Goal: Check status: Verify the current state of an ongoing process or item

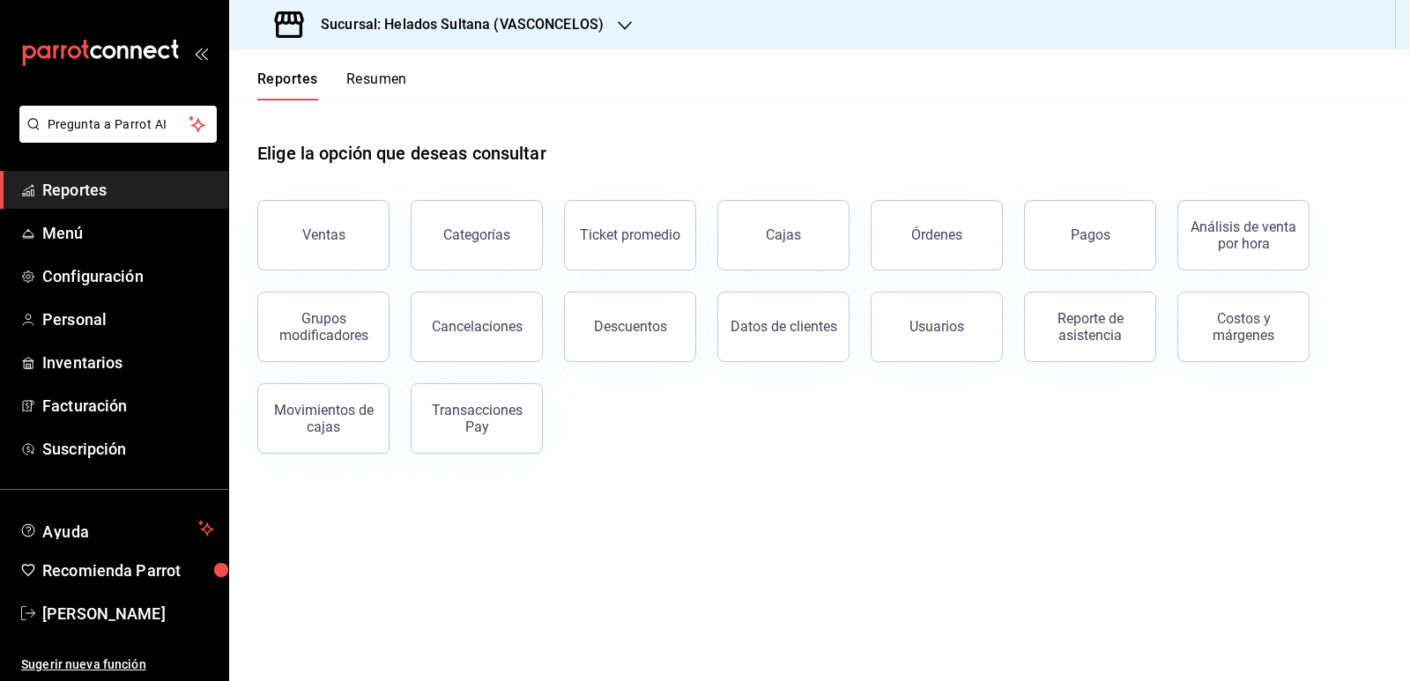
drag, startPoint x: 0, startPoint y: 0, endPoint x: 379, endPoint y: 80, distance: 387.3
click at [379, 80] on button "Resumen" at bounding box center [376, 85] width 61 height 30
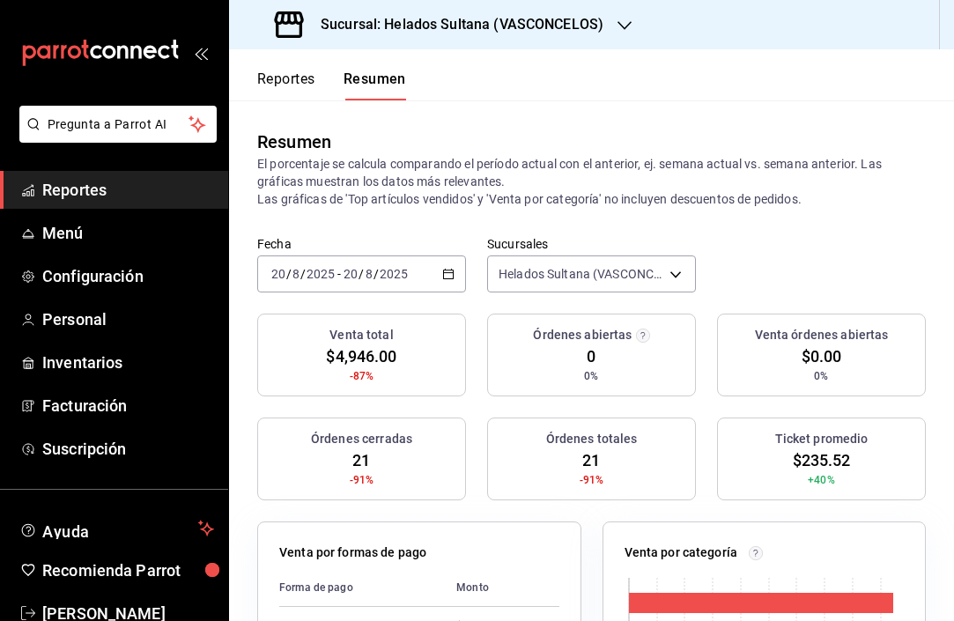
click at [92, 187] on span "Reportes" at bounding box center [128, 190] width 172 height 24
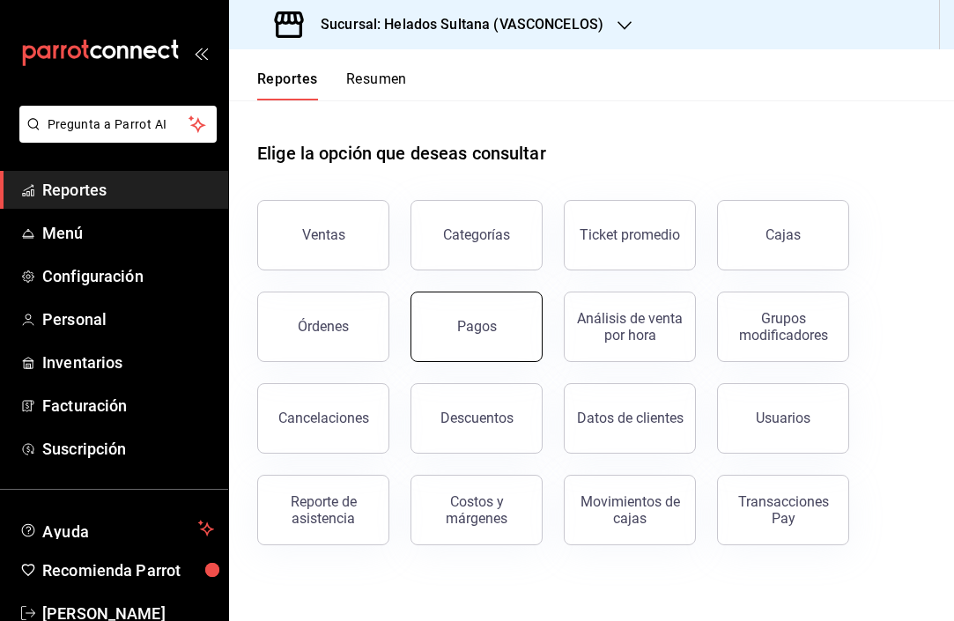
click at [485, 330] on div "Pagos" at bounding box center [477, 326] width 40 height 17
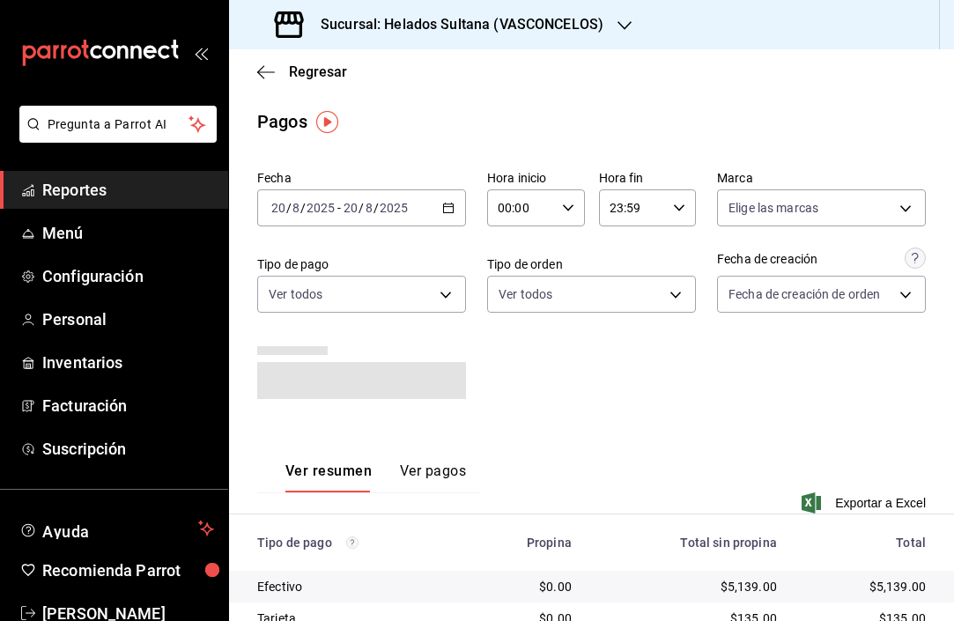
click at [451, 204] on \(Stroke\) "button" at bounding box center [451, 203] width 1 height 1
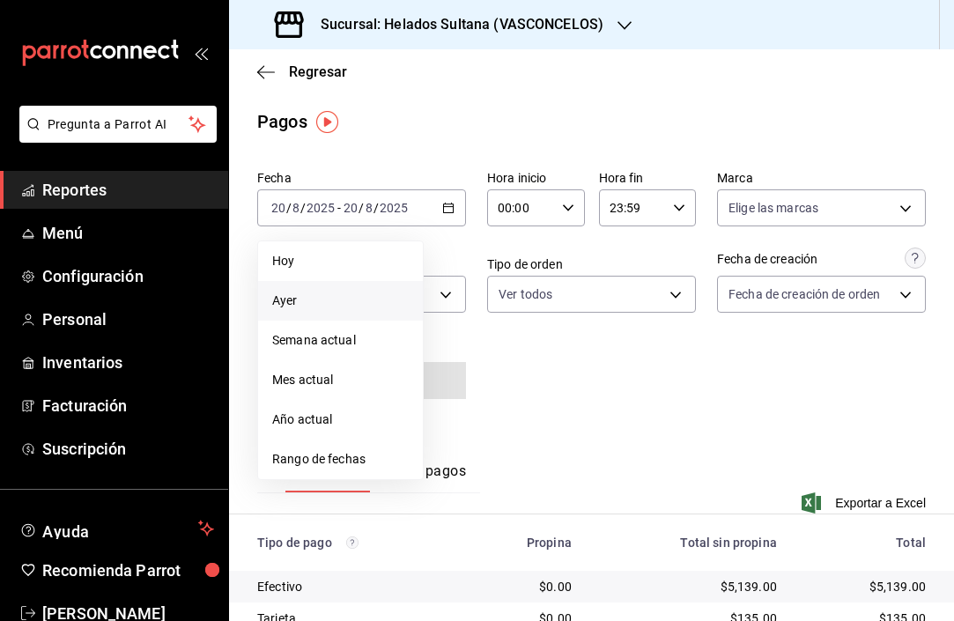
click at [337, 297] on span "Ayer" at bounding box center [340, 301] width 137 height 19
